Goal: Task Accomplishment & Management: Manage account settings

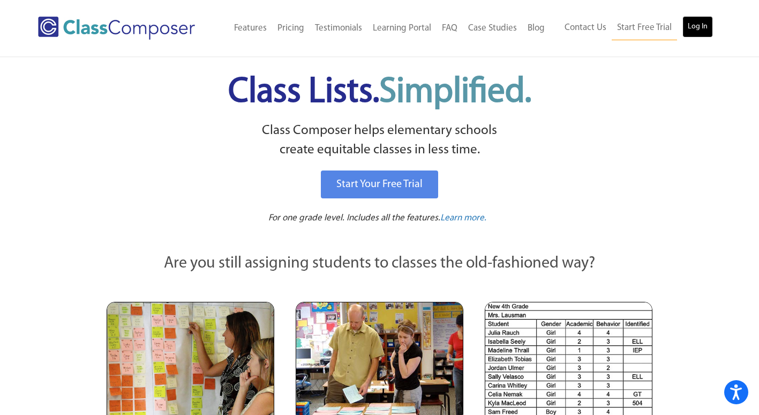
click at [697, 24] on link "Log In" at bounding box center [697, 26] width 31 height 21
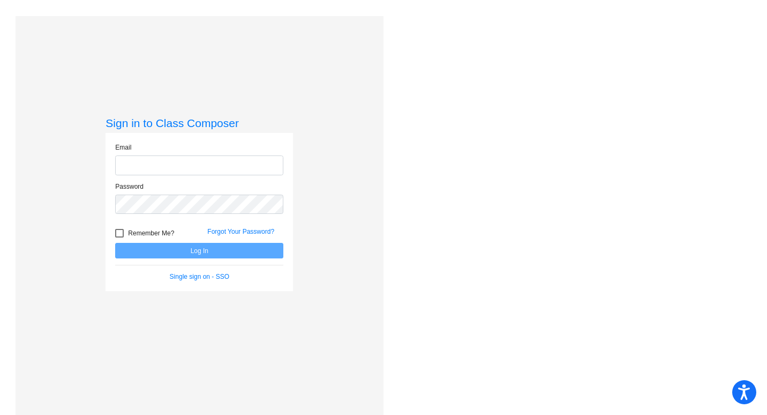
type input "VanOostenA@gaylord.k12.mi.us"
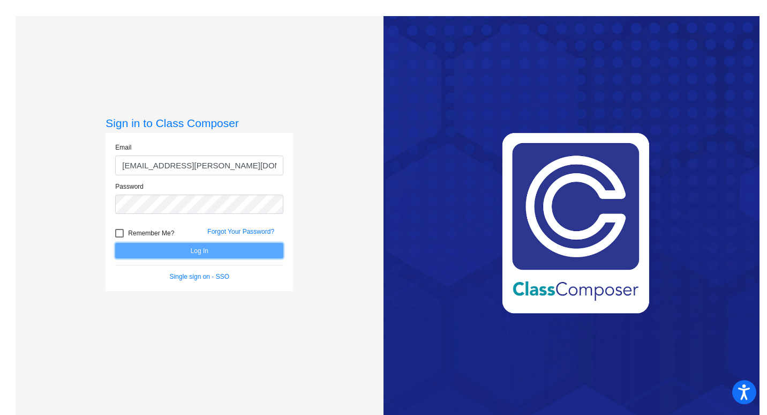
click at [180, 253] on button "Log In" at bounding box center [199, 251] width 168 height 16
